Goal: Check status: Check status

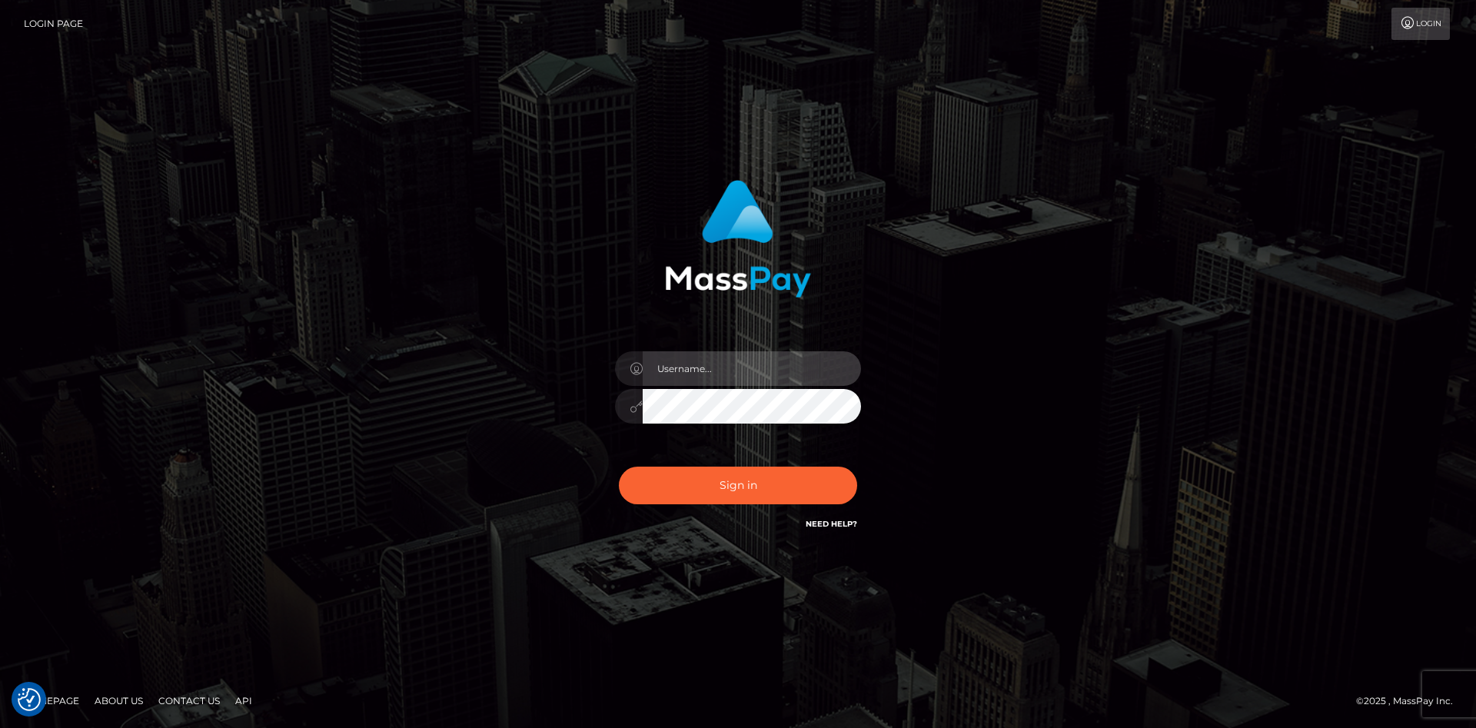
click at [726, 374] on input "text" at bounding box center [752, 368] width 218 height 35
type input "faisal_uplift"
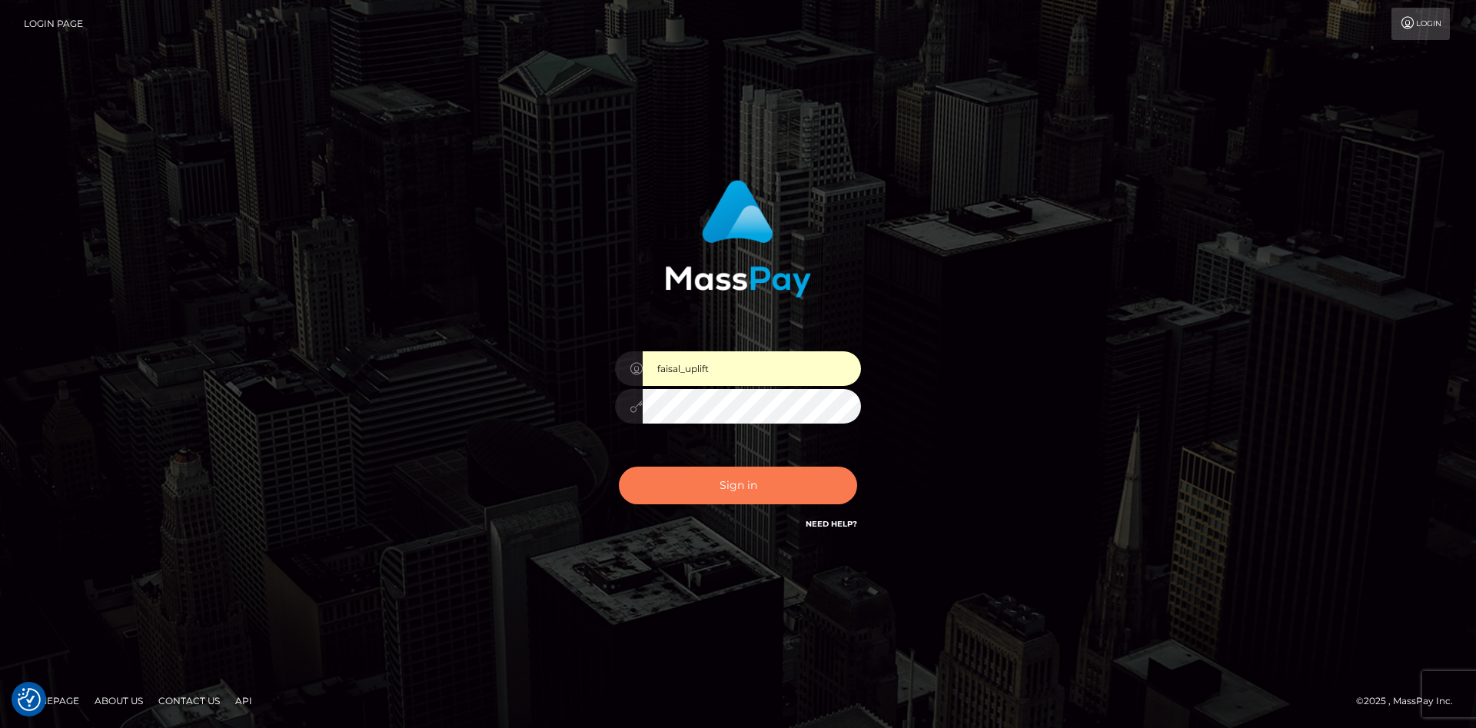
click at [680, 500] on button "Sign in" at bounding box center [738, 486] width 238 height 38
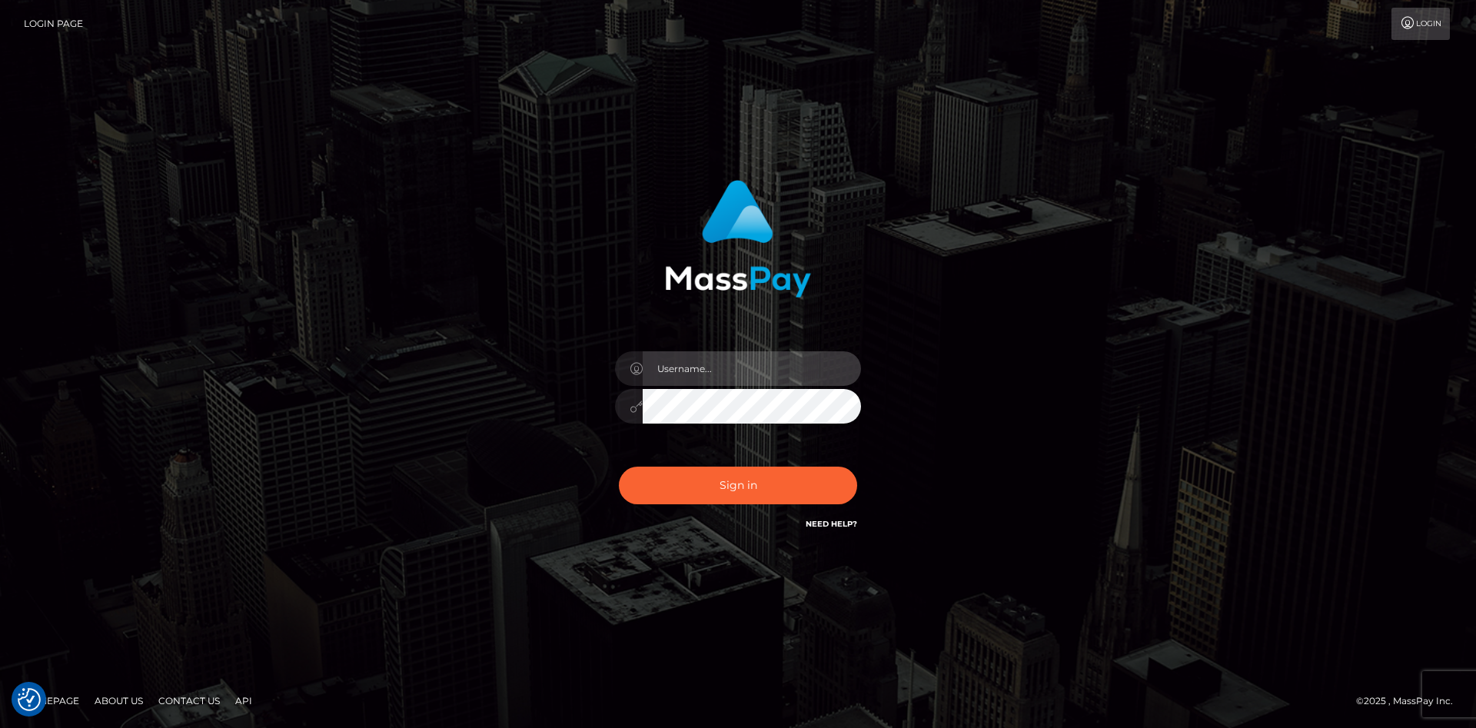
click at [690, 381] on input "text" at bounding box center [752, 368] width 218 height 35
type input "faisal_uplift"
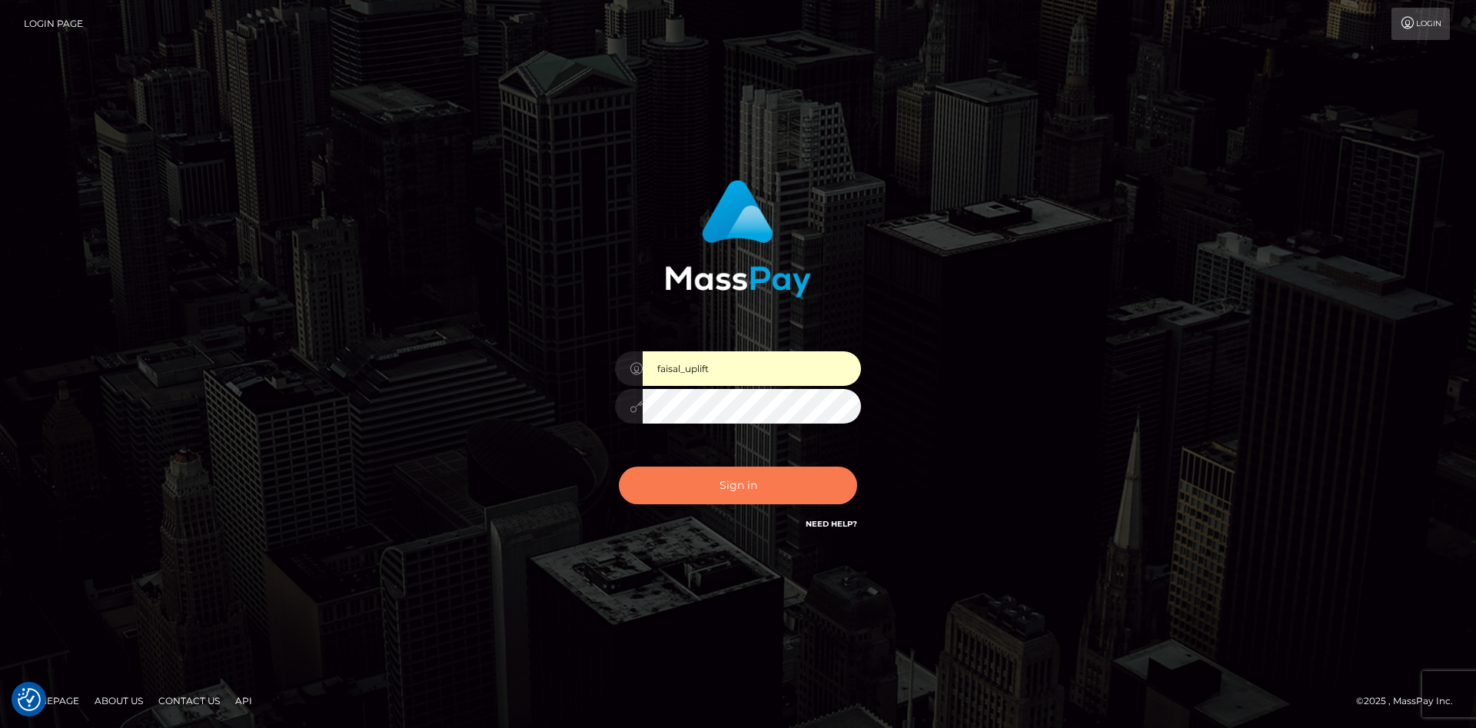
click at [729, 484] on button "Sign in" at bounding box center [738, 486] width 238 height 38
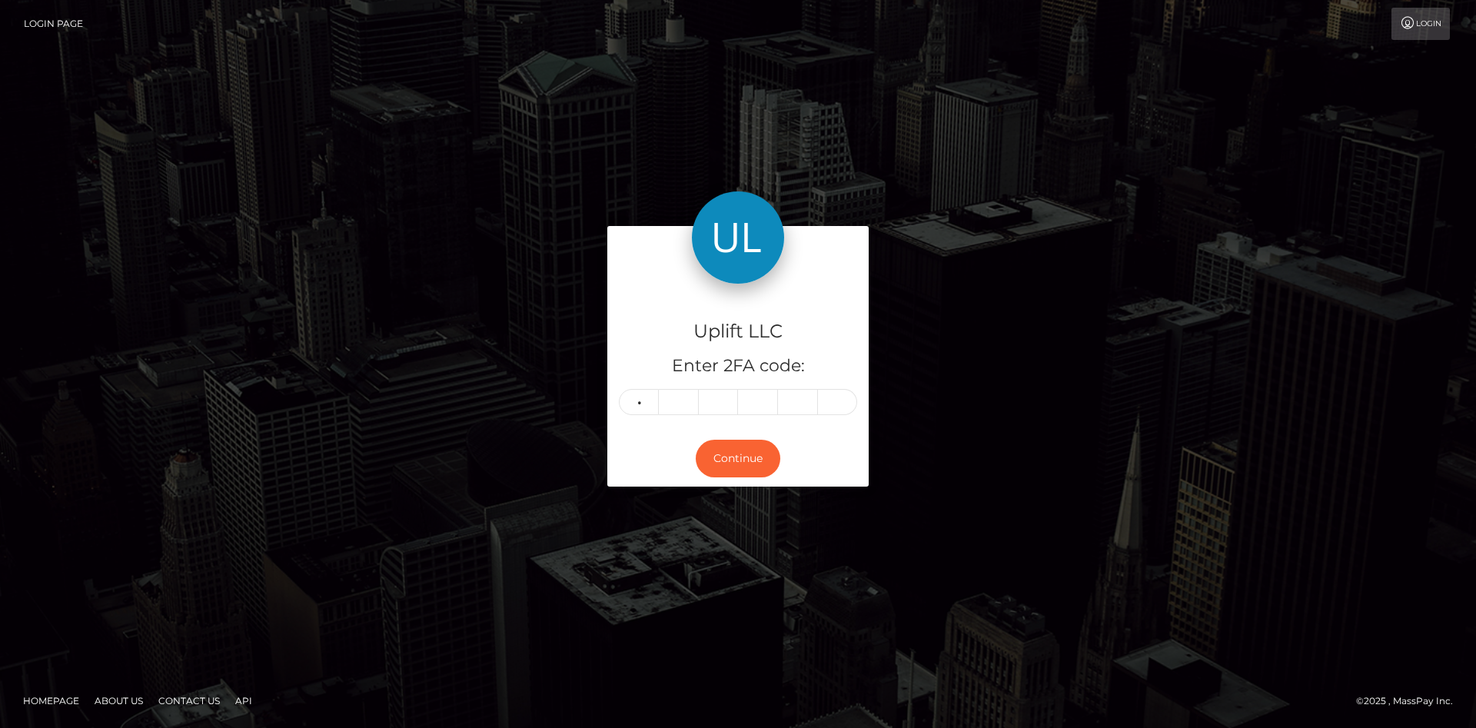
type input "7"
type input "3"
type input "0"
type input "9"
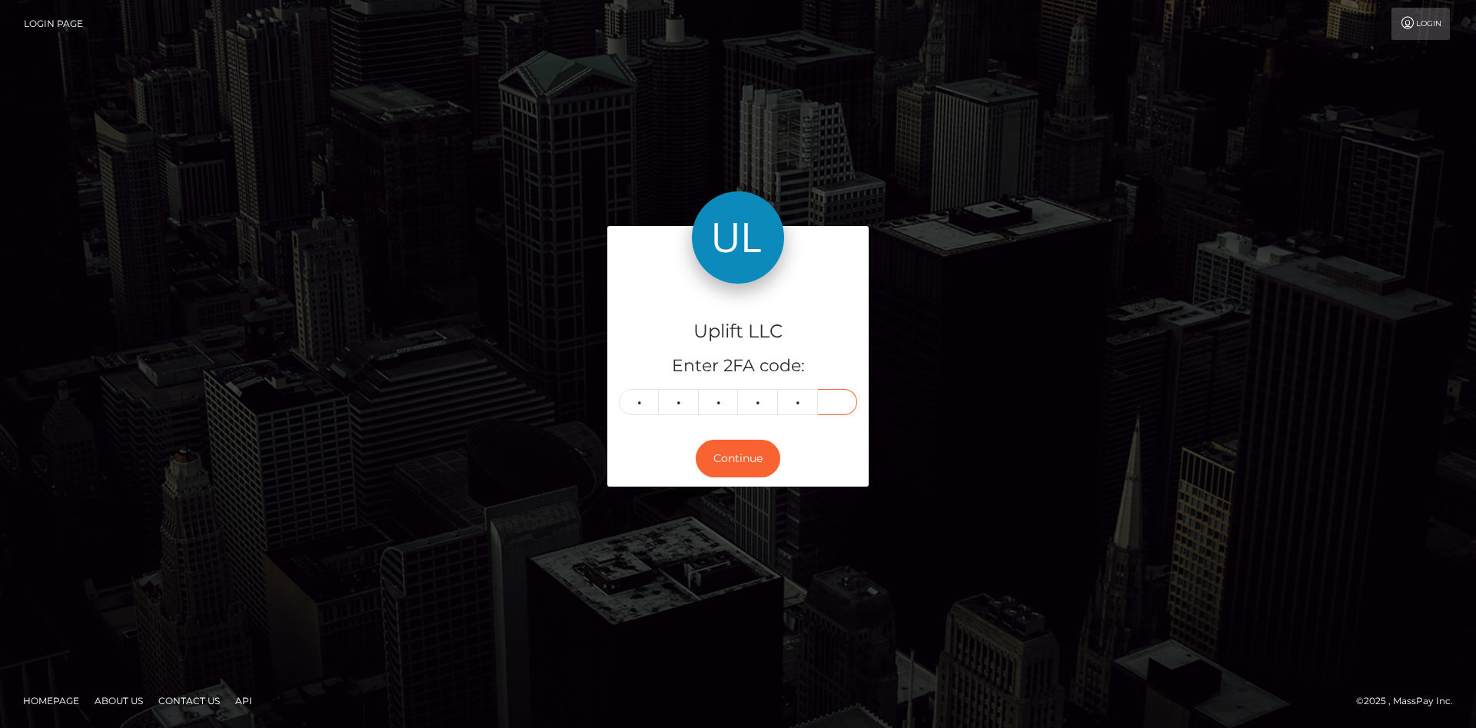
type input "0"
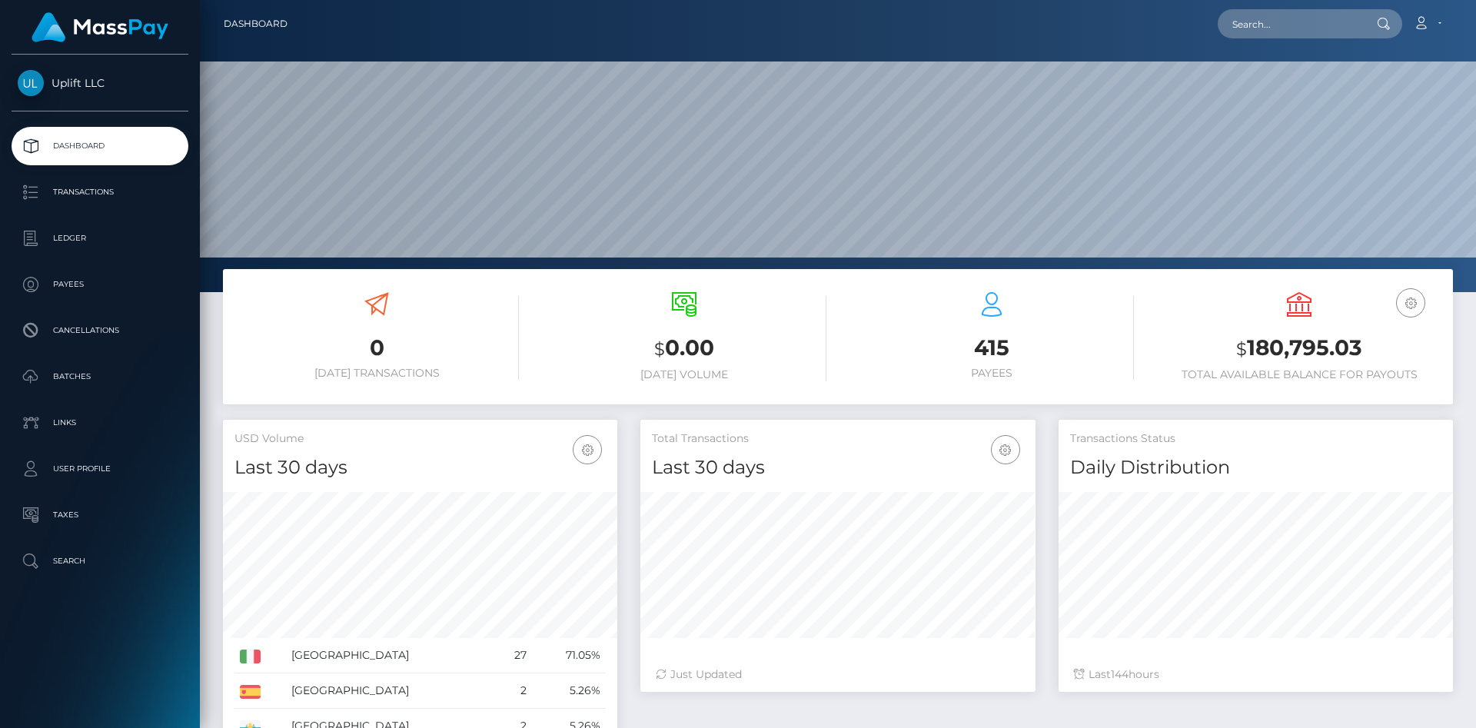
scroll to position [272, 394]
click at [82, 203] on p "Transactions" at bounding box center [100, 192] width 165 height 23
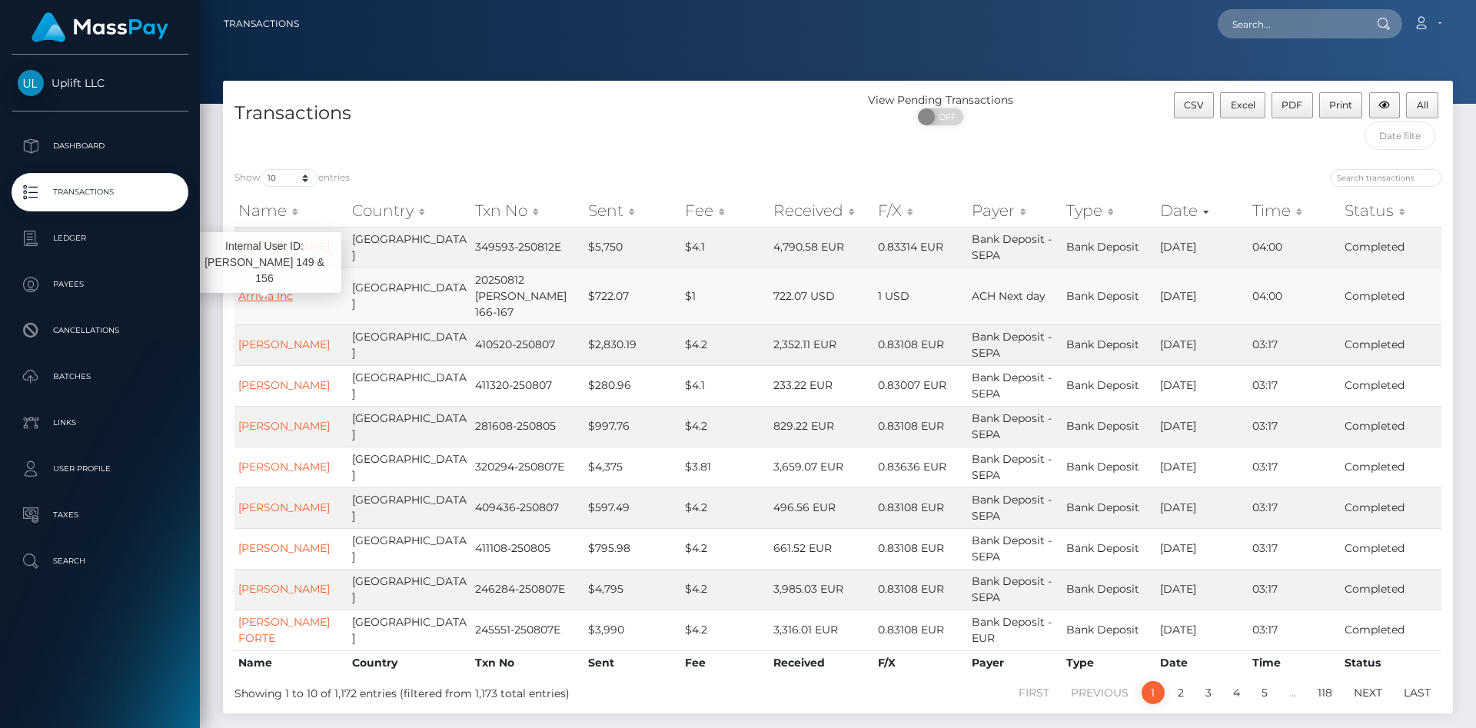
click at [264, 290] on link "Arrivia Inc" at bounding box center [265, 296] width 55 height 14
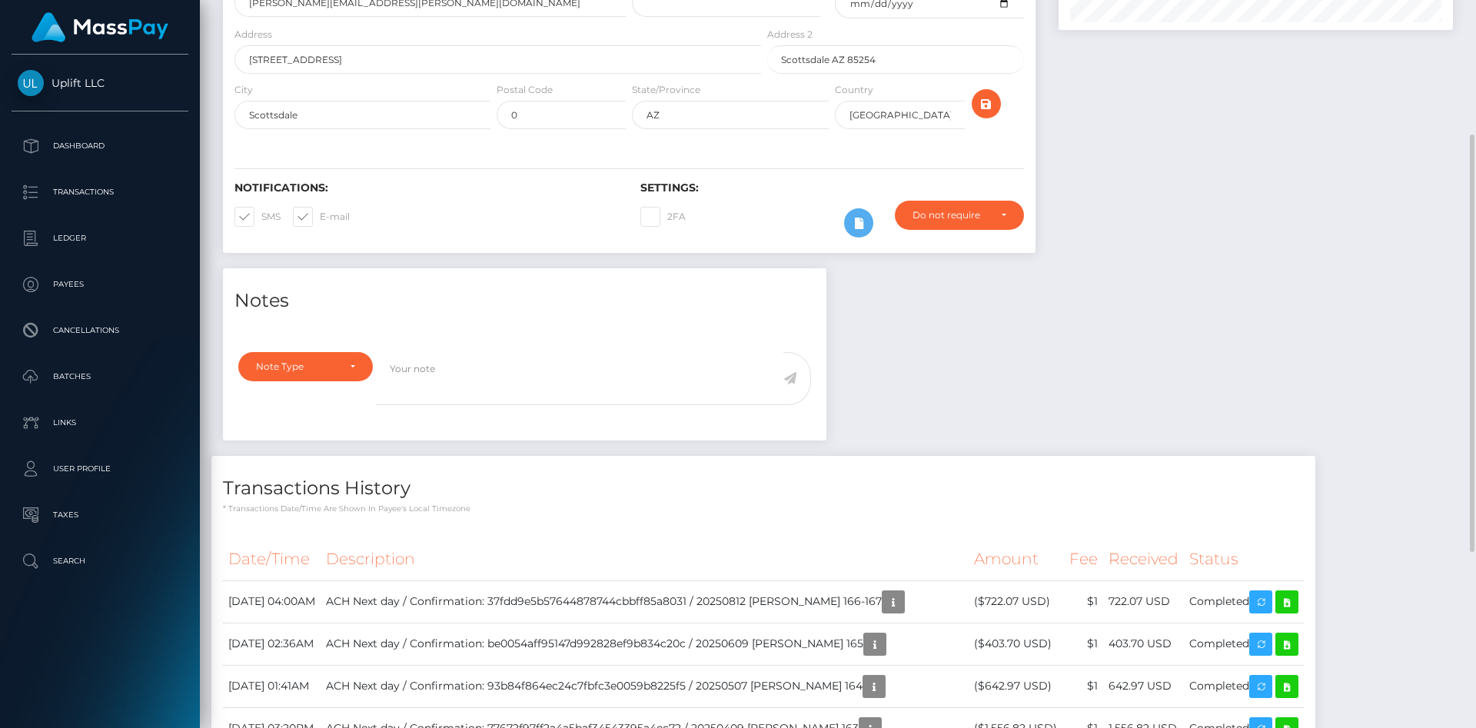
scroll to position [184, 394]
click at [1284, 593] on icon at bounding box center [1287, 602] width 18 height 19
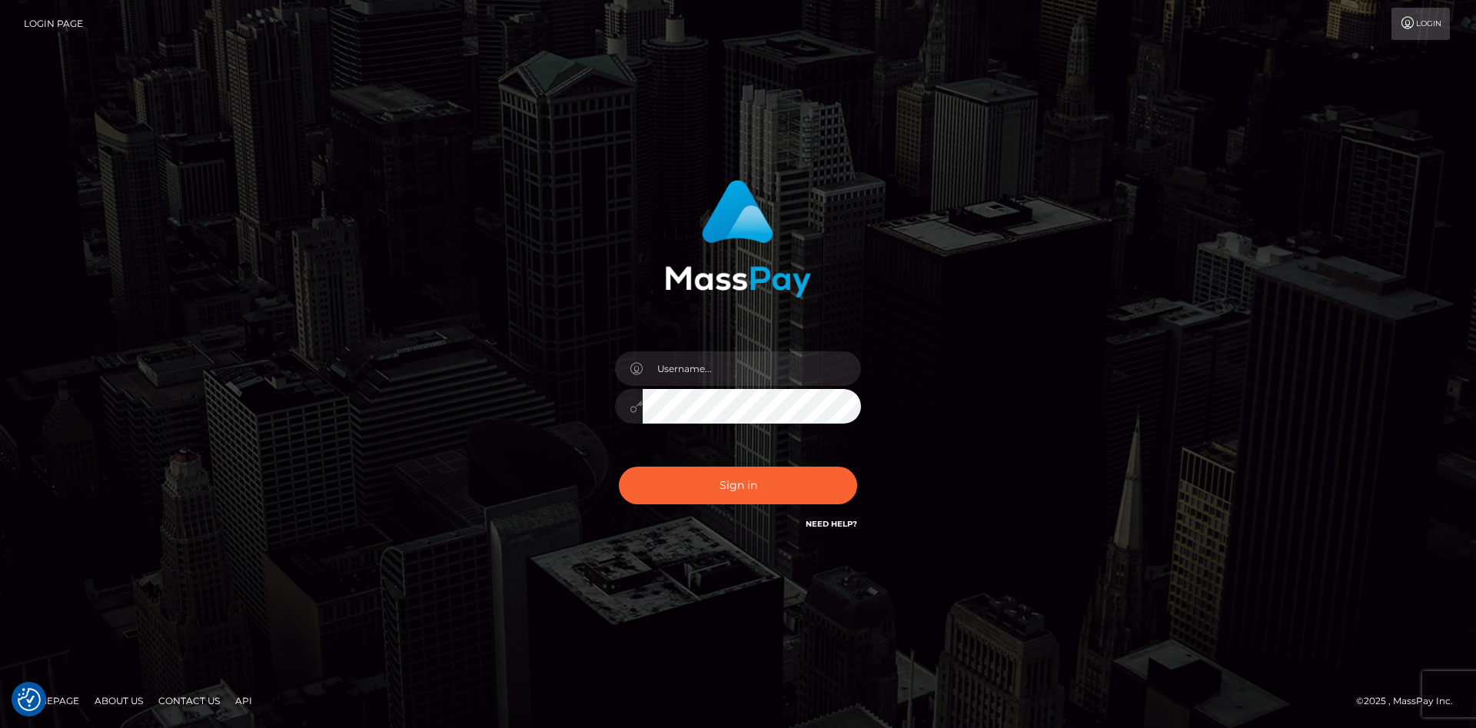
checkbox input "true"
